Goal: Information Seeking & Learning: Learn about a topic

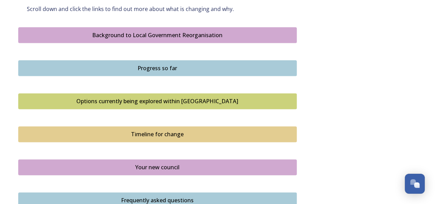
scroll to position [416, 0]
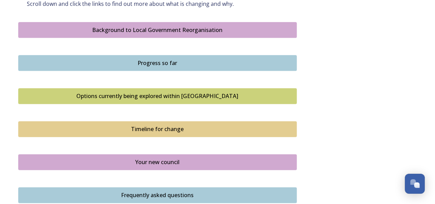
click at [195, 57] on button "Progress so far" at bounding box center [157, 63] width 278 height 16
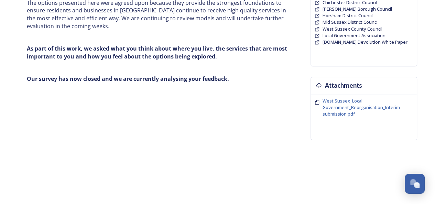
scroll to position [92, 0]
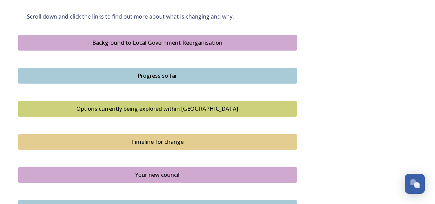
scroll to position [407, 0]
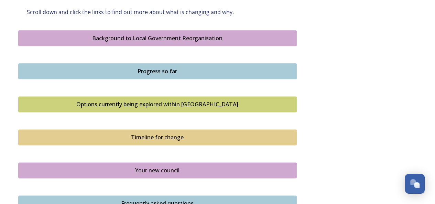
click at [213, 105] on div "Options currently being explored within [GEOGRAPHIC_DATA]" at bounding box center [157, 104] width 271 height 8
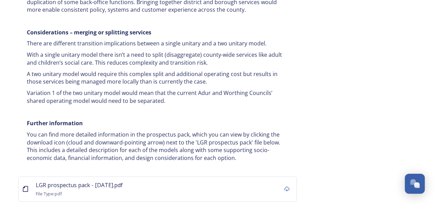
scroll to position [1382, 0]
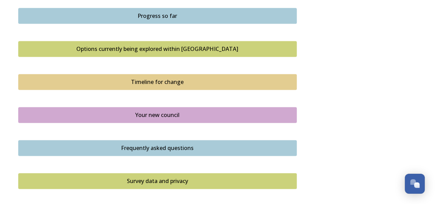
scroll to position [468, 0]
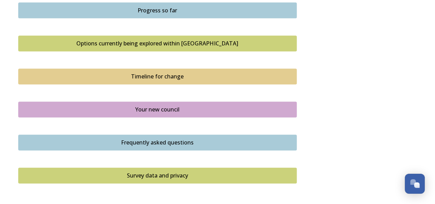
click at [184, 75] on div "Timeline for change" at bounding box center [157, 76] width 271 height 8
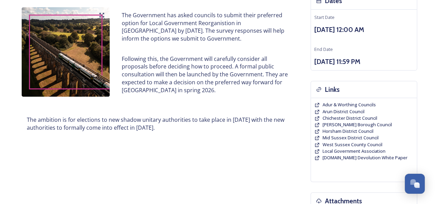
scroll to position [84, 0]
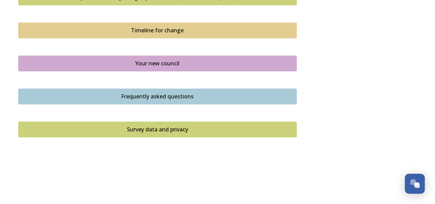
scroll to position [521, 0]
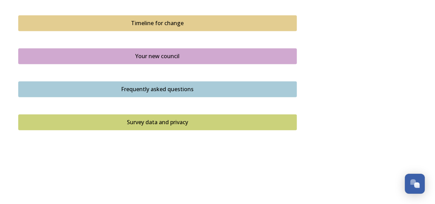
click at [216, 86] on div "Frequently asked questions" at bounding box center [157, 89] width 271 height 8
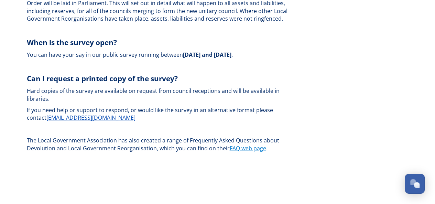
scroll to position [2058, 0]
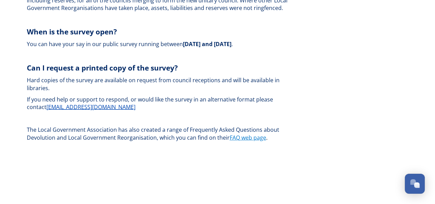
click at [250, 134] on link "FAQ web page" at bounding box center [248, 138] width 36 height 8
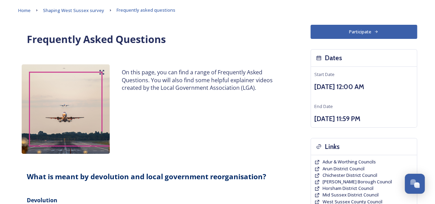
scroll to position [31, 0]
